Goal: Information Seeking & Learning: Learn about a topic

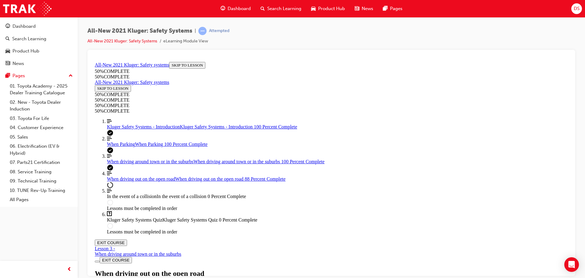
scroll to position [1981, 0]
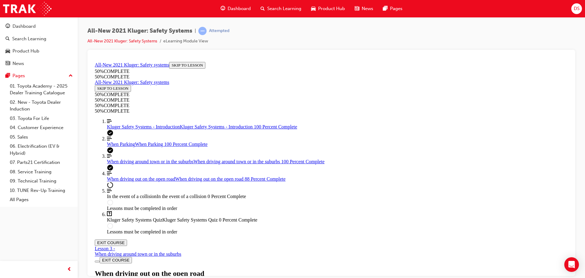
scroll to position [792, 0]
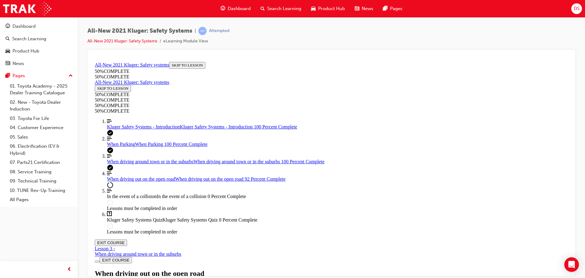
scroll to position [1912, 0]
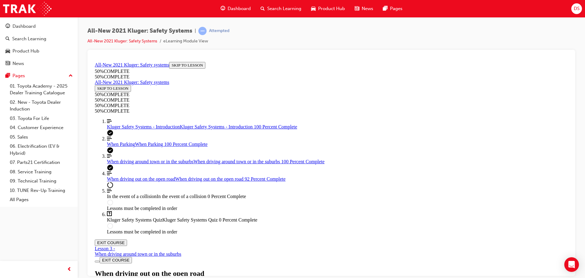
scroll to position [2125, 0]
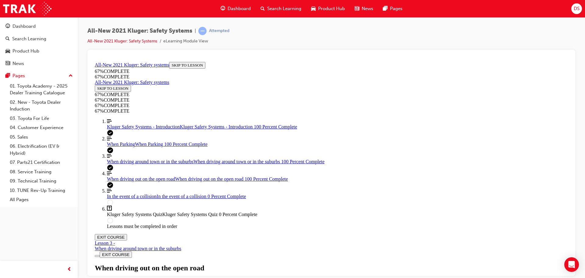
scroll to position [3467, 0]
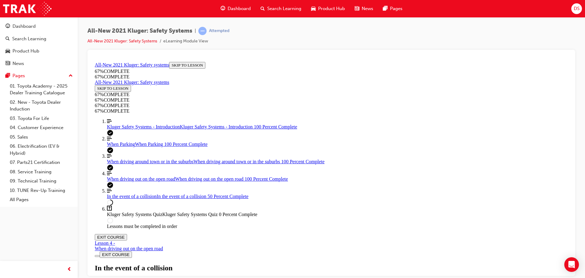
scroll to position [670, 0]
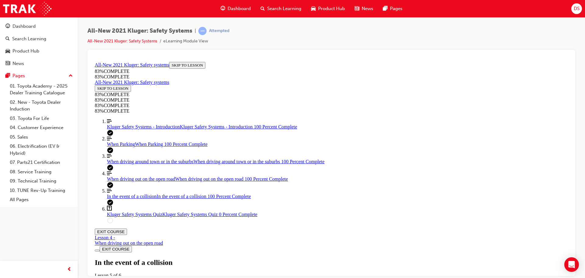
scroll to position [1412, 0]
